Goal: Information Seeking & Learning: Check status

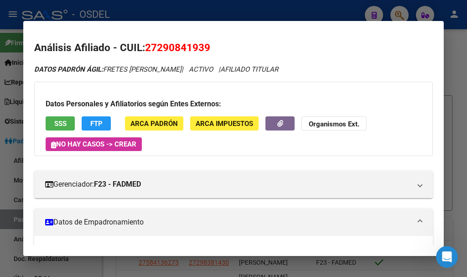
click at [120, 16] on div at bounding box center [233, 138] width 467 height 277
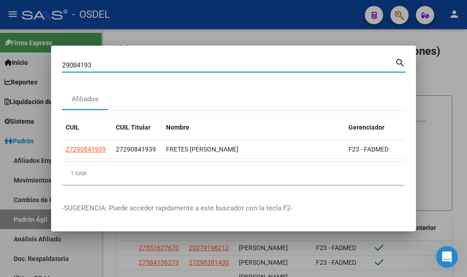
drag, startPoint x: 106, startPoint y: 60, endPoint x: 38, endPoint y: 59, distance: 67.5
click at [38, 60] on div "29084193 Buscar (apellido, dni, cuil, nro traspaso, cuit, obra social) search A…" at bounding box center [233, 138] width 467 height 277
paste input "7184939199"
type input "27184939199"
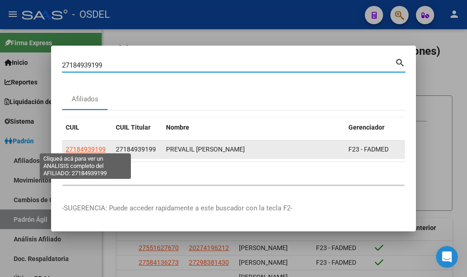
click at [86, 149] on span "27184939199" at bounding box center [86, 148] width 40 height 7
type textarea "27184939199"
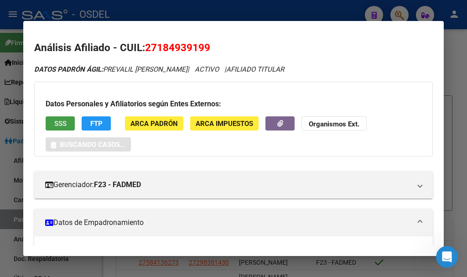
click at [62, 120] on span "SSS" at bounding box center [60, 124] width 12 height 8
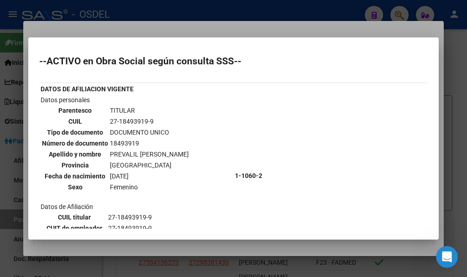
click at [192, 24] on div at bounding box center [233, 138] width 467 height 277
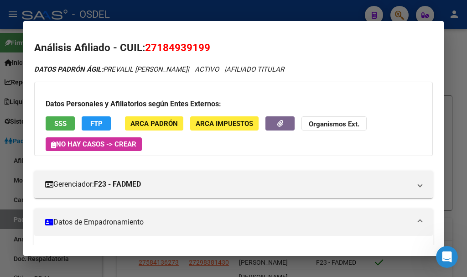
click at [402, 16] on div at bounding box center [233, 138] width 467 height 277
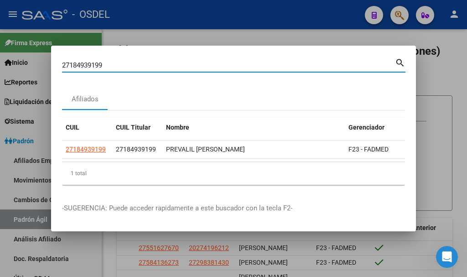
drag, startPoint x: 112, startPoint y: 61, endPoint x: 22, endPoint y: 60, distance: 89.9
click at [22, 60] on div "27184939199 Buscar (apellido, dni, cuil, nro traspaso, cuit, obra social) searc…" at bounding box center [233, 138] width 467 height 277
paste input "9084193"
type input "29084193"
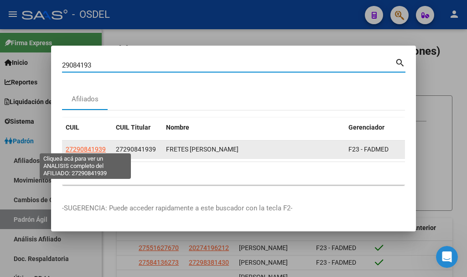
click at [79, 146] on span "27290841939" at bounding box center [86, 148] width 40 height 7
type textarea "27290841939"
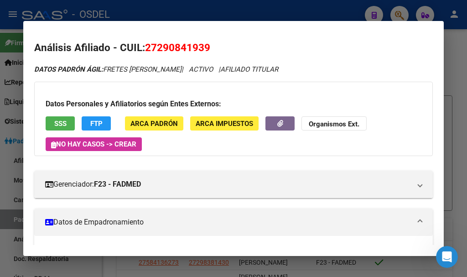
click at [53, 120] on button "SSS" at bounding box center [60, 123] width 29 height 14
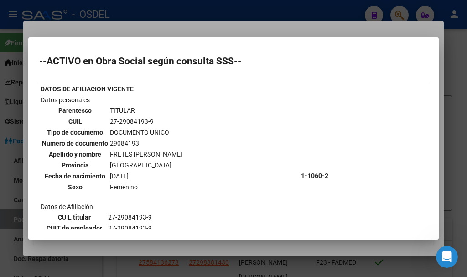
click at [167, 21] on div at bounding box center [233, 138] width 467 height 277
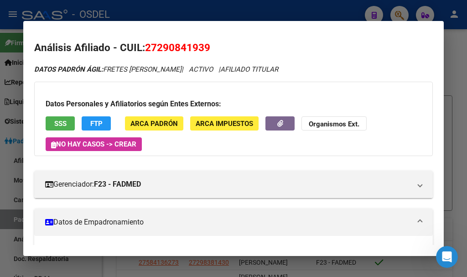
click at [161, 15] on div at bounding box center [233, 138] width 467 height 277
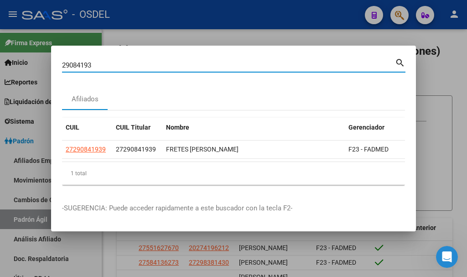
drag, startPoint x: 109, startPoint y: 59, endPoint x: 52, endPoint y: 68, distance: 57.3
click at [52, 68] on mat-dialog-content "29084193 Buscar (apellido, dni, cuil, [PERSON_NAME], cuit, obra social) search …" at bounding box center [233, 124] width 365 height 135
paste input "7463667"
type input "27463667"
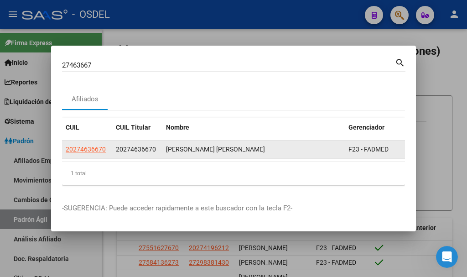
click at [97, 150] on app-link-go-to "20274636670" at bounding box center [86, 149] width 40 height 10
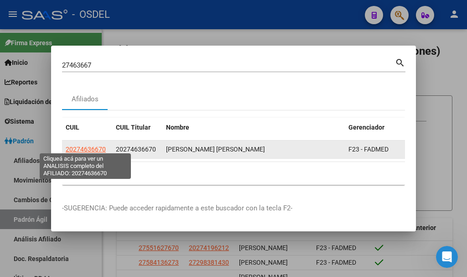
click at [97, 145] on span "20274636670" at bounding box center [86, 148] width 40 height 7
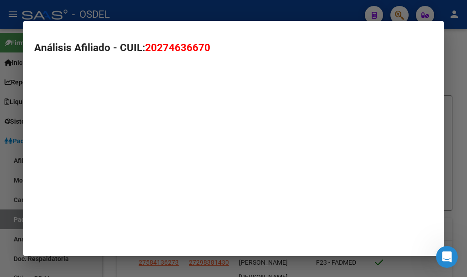
type textarea "20274636670"
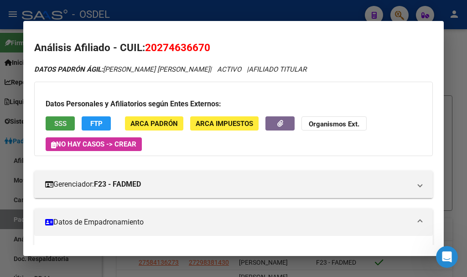
click at [59, 120] on span "SSS" at bounding box center [60, 124] width 12 height 8
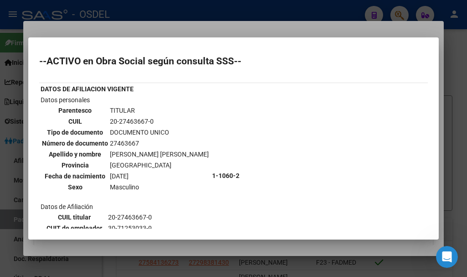
click at [122, 27] on div at bounding box center [233, 138] width 467 height 277
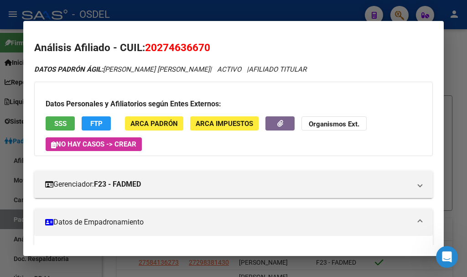
click at [119, 3] on div at bounding box center [233, 138] width 467 height 277
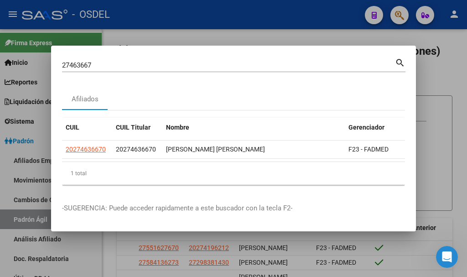
drag, startPoint x: 101, startPoint y: 55, endPoint x: 0, endPoint y: 51, distance: 100.4
click at [0, 52] on div "27463667 Buscar (apellido, dni, cuil, nro traspaso, cuit, obra social) search A…" at bounding box center [233, 138] width 467 height 277
drag, startPoint x: 96, startPoint y: 57, endPoint x: 0, endPoint y: 64, distance: 96.5
click at [0, 66] on div "27463667 Buscar (apellido, dni, cuil, nro traspaso, cuit, obra social) search A…" at bounding box center [233, 138] width 467 height 277
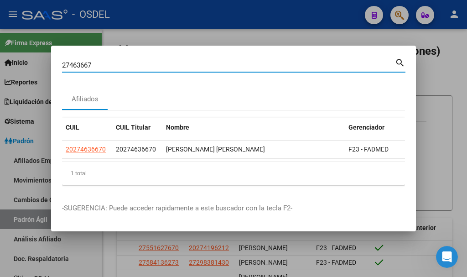
paste input "0-40226993-"
type input "20402269937"
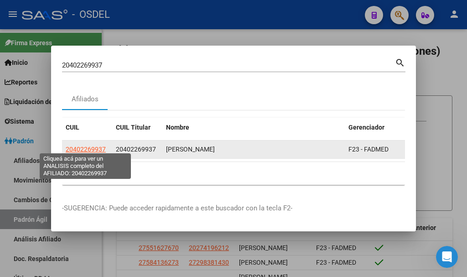
click at [82, 147] on span "20402269937" at bounding box center [86, 148] width 40 height 7
type textarea "20402269937"
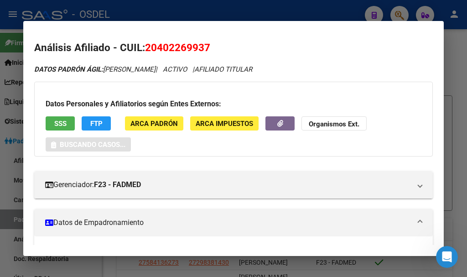
click at [58, 118] on button "SSS" at bounding box center [60, 123] width 29 height 14
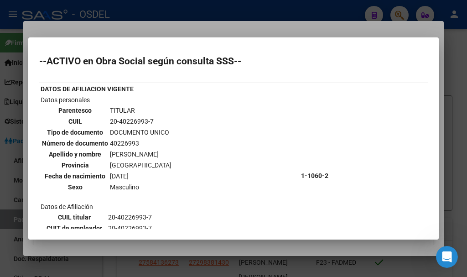
click at [214, 31] on div at bounding box center [233, 138] width 467 height 277
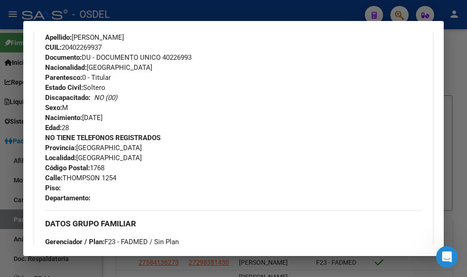
scroll to position [730, 0]
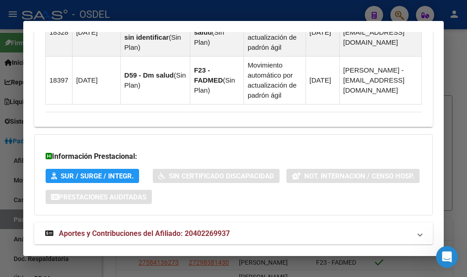
click at [110, 235] on span "Aportes y Contribuciones del Afiliado: 20402269937" at bounding box center [144, 233] width 171 height 9
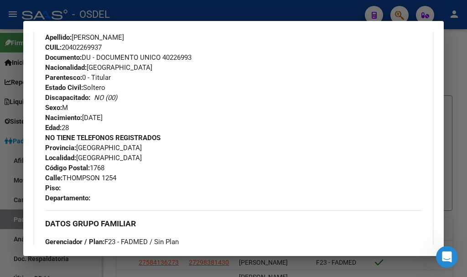
scroll to position [410, 0]
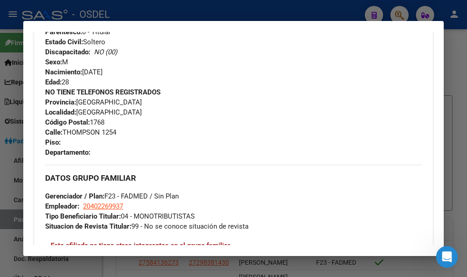
click at [169, 6] on div at bounding box center [233, 138] width 467 height 277
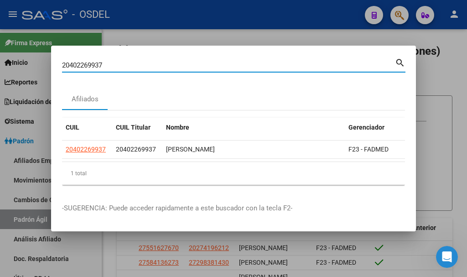
drag, startPoint x: 135, startPoint y: 58, endPoint x: 6, endPoint y: 31, distance: 131.9
click at [9, 31] on div "20402269937 Buscar (apellido, dni, cuil, nro traspaso, cuit, obra social) searc…" at bounding box center [233, 138] width 467 height 277
paste input "330689561"
type input "20330689561"
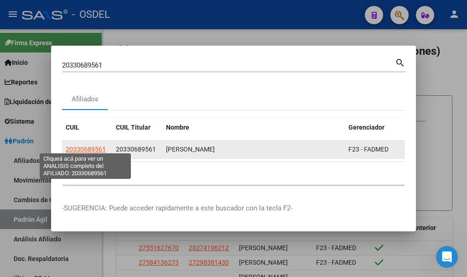
click at [91, 145] on span "20330689561" at bounding box center [86, 148] width 40 height 7
type textarea "20330689561"
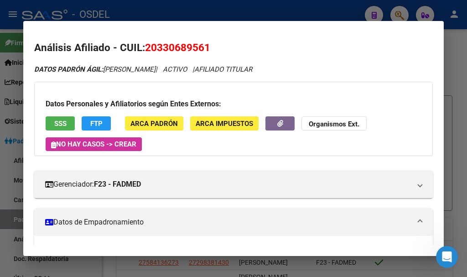
click at [60, 126] on span "SSS" at bounding box center [60, 124] width 12 height 8
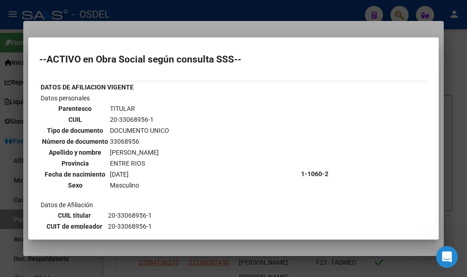
scroll to position [0, 0]
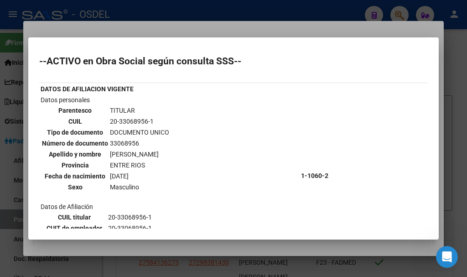
click at [180, 30] on div at bounding box center [233, 138] width 467 height 277
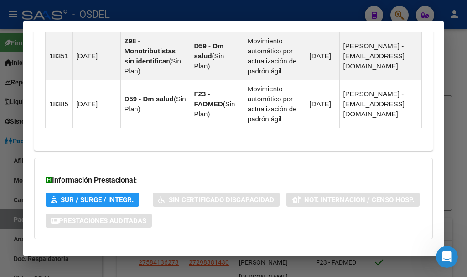
scroll to position [749, 0]
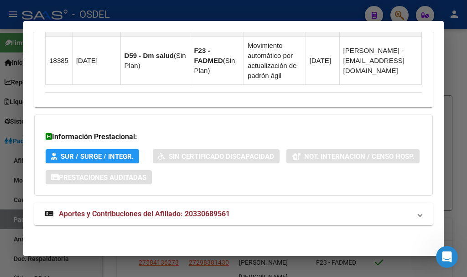
click at [134, 209] on span "Aportes y Contribuciones del Afiliado: 20330689561" at bounding box center [144, 213] width 171 height 9
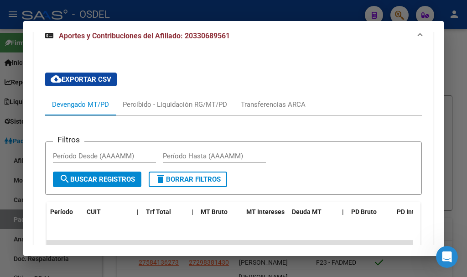
scroll to position [894, 0]
